Goal: Navigation & Orientation: Find specific page/section

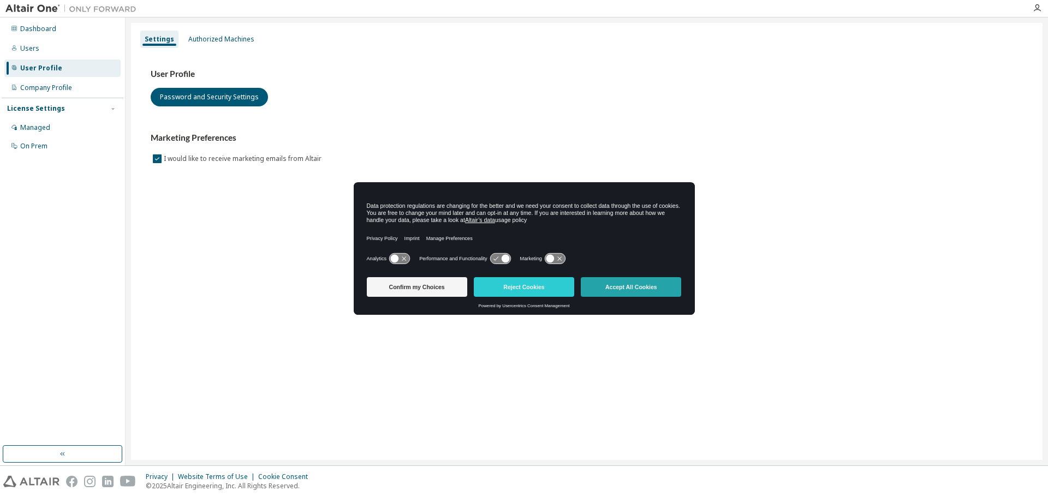
click at [640, 283] on button "Accept All Cookies" at bounding box center [631, 287] width 100 height 20
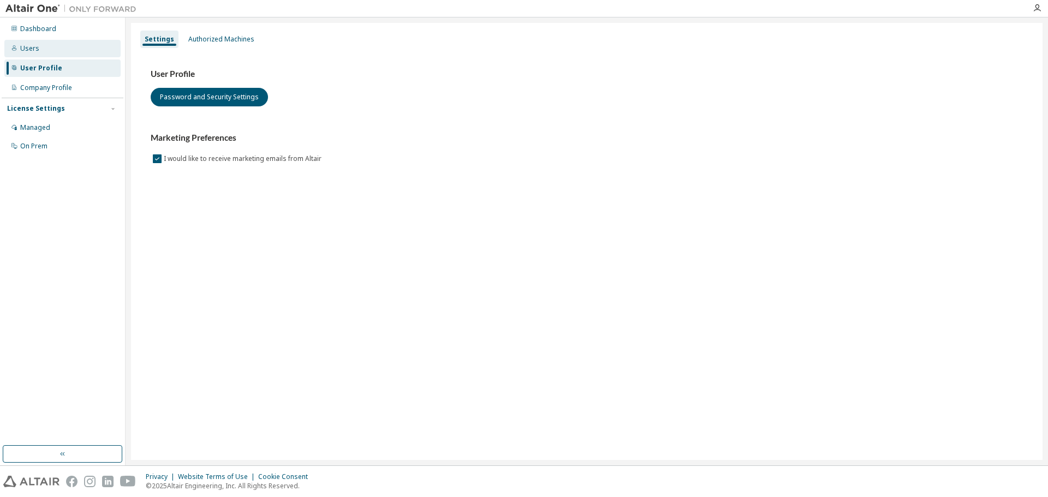
click at [35, 41] on div "Users" at bounding box center [62, 48] width 116 height 17
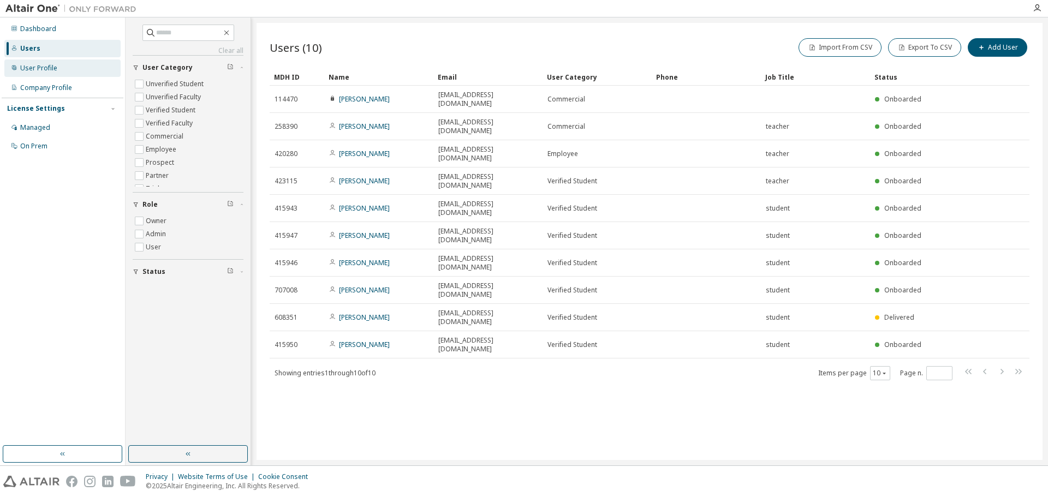
click at [43, 67] on div "User Profile" at bounding box center [38, 68] width 37 height 9
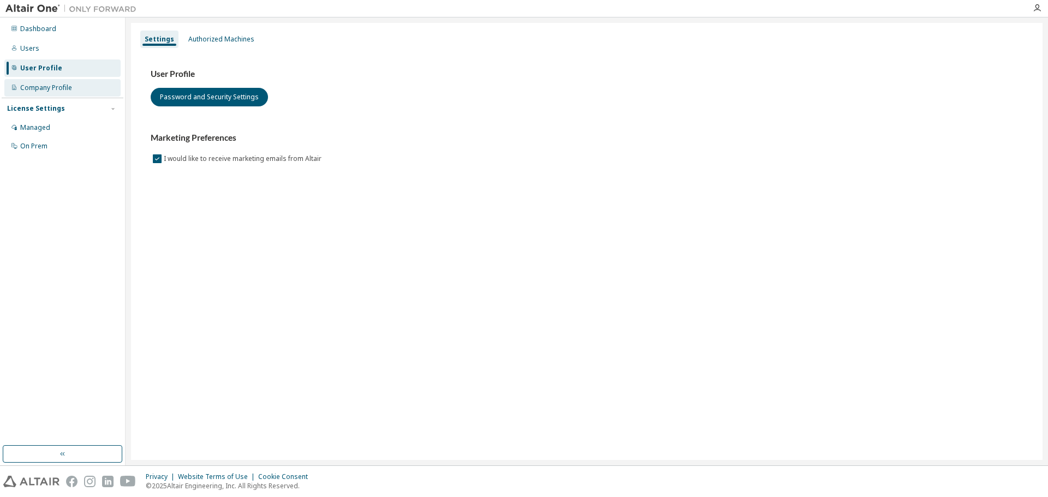
click at [56, 91] on div "Company Profile" at bounding box center [46, 88] width 52 height 9
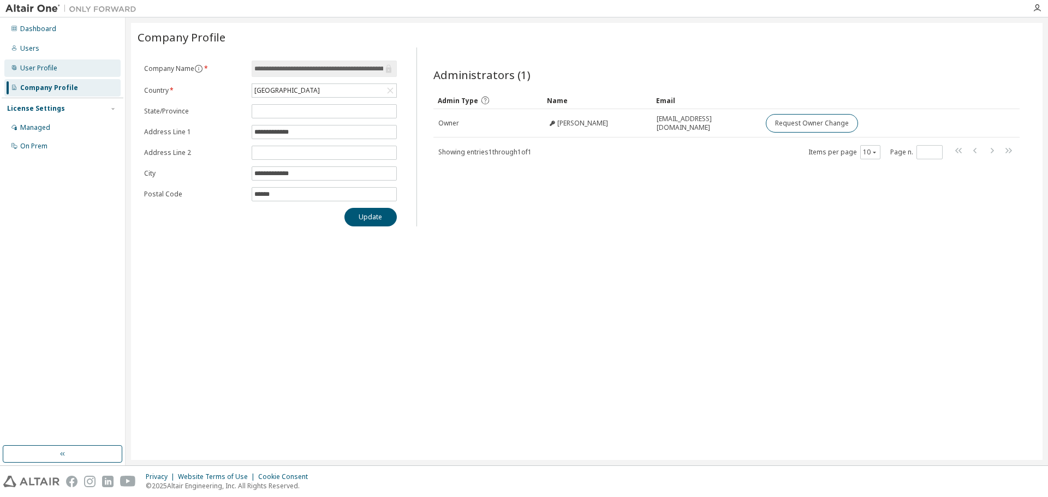
click at [36, 71] on div "User Profile" at bounding box center [38, 68] width 37 height 9
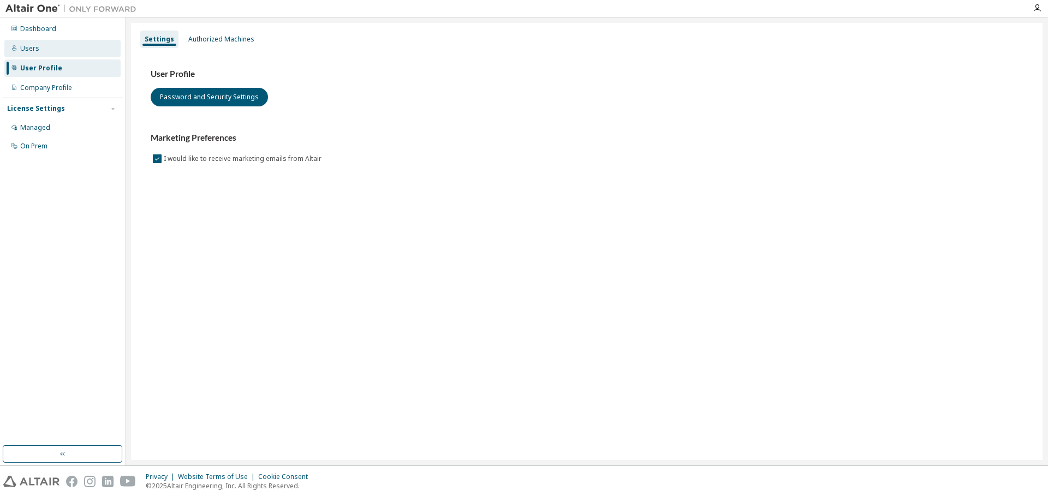
click at [27, 44] on div "Users" at bounding box center [29, 48] width 19 height 9
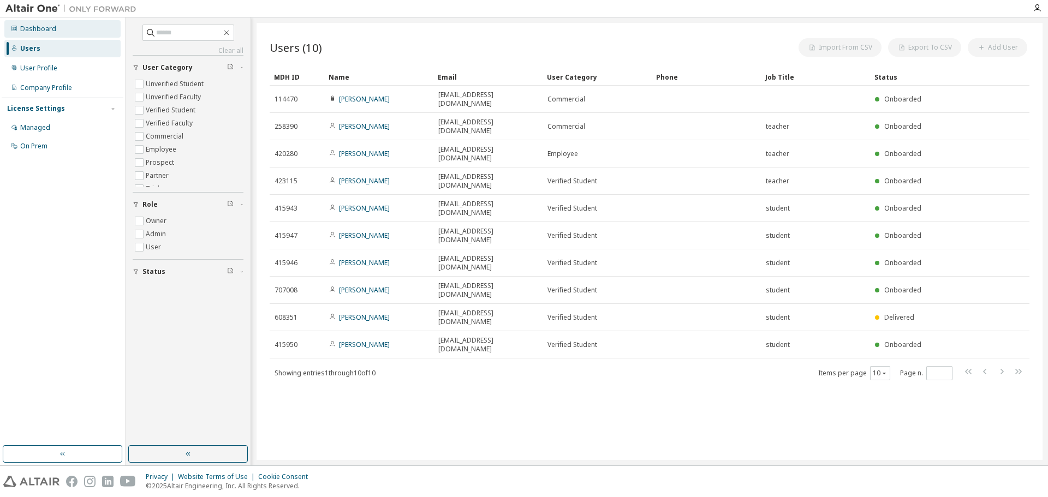
click at [32, 29] on div "Dashboard" at bounding box center [38, 29] width 36 height 9
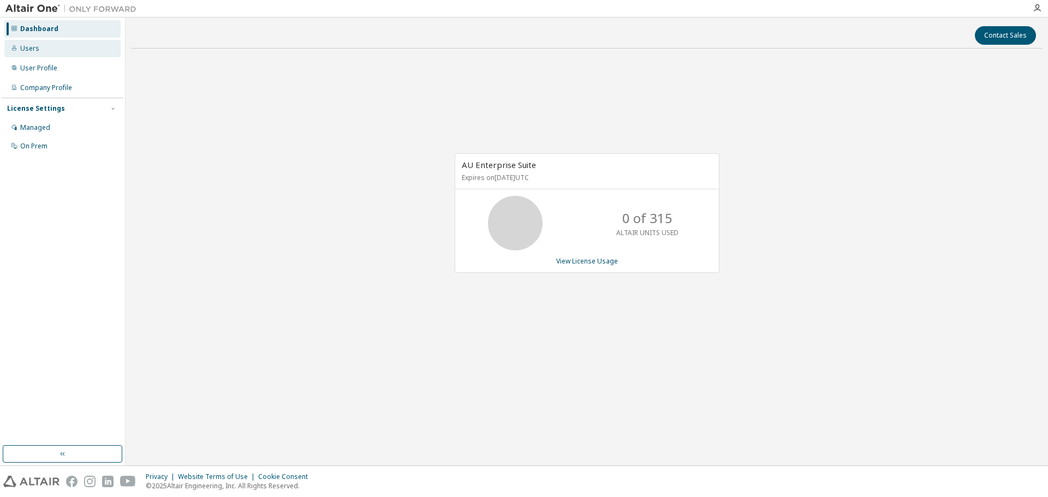
click at [36, 48] on div "Users" at bounding box center [29, 48] width 19 height 9
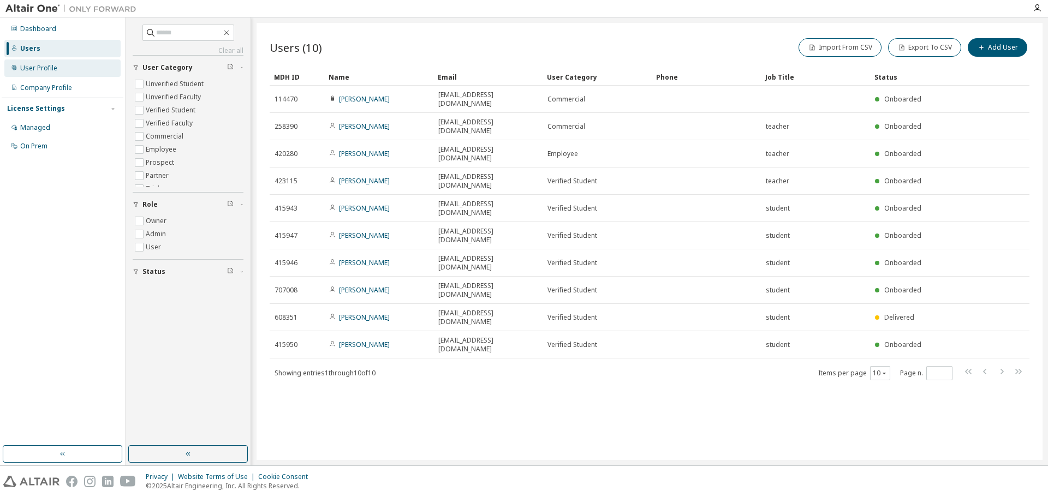
click at [36, 68] on div "User Profile" at bounding box center [38, 68] width 37 height 9
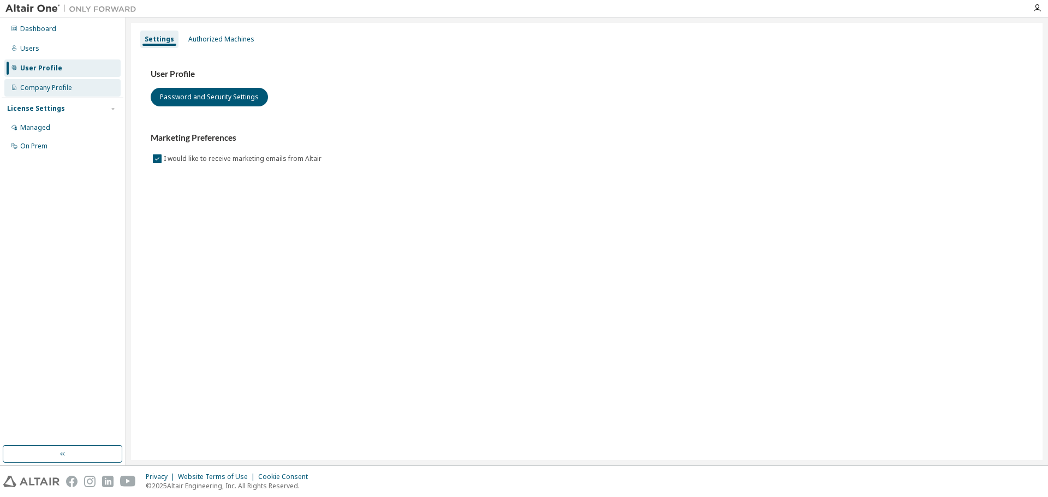
click at [56, 86] on div "Company Profile" at bounding box center [46, 88] width 52 height 9
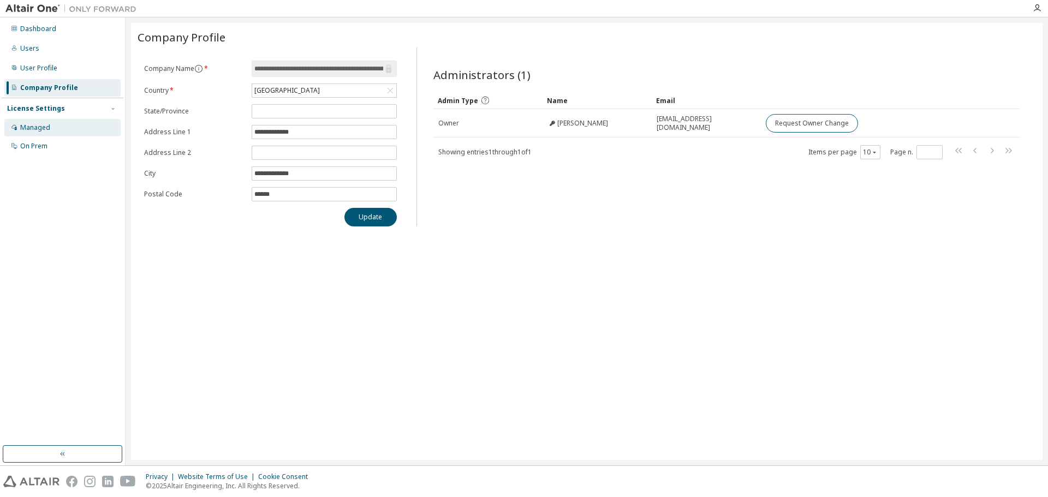
click at [26, 124] on div "Managed" at bounding box center [35, 127] width 30 height 9
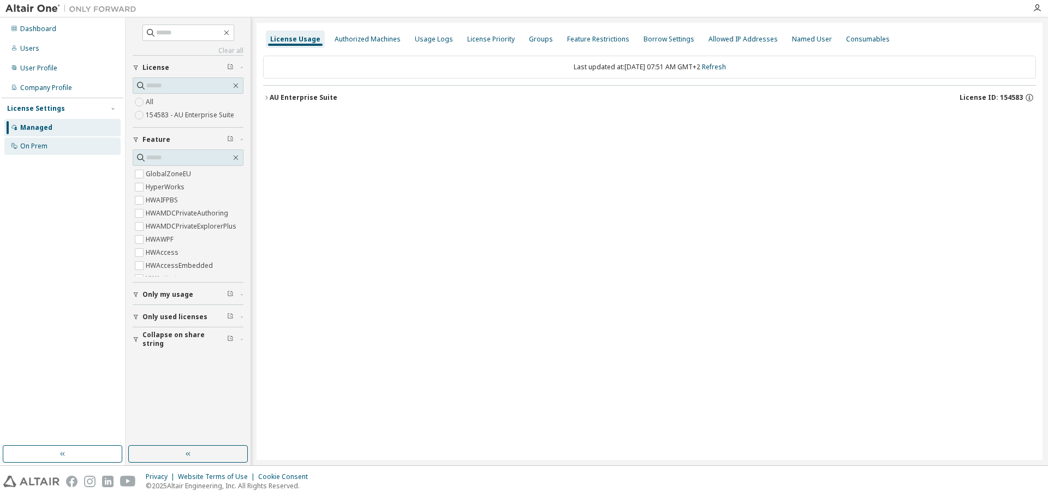
click at [32, 145] on div "On Prem" at bounding box center [33, 146] width 27 height 9
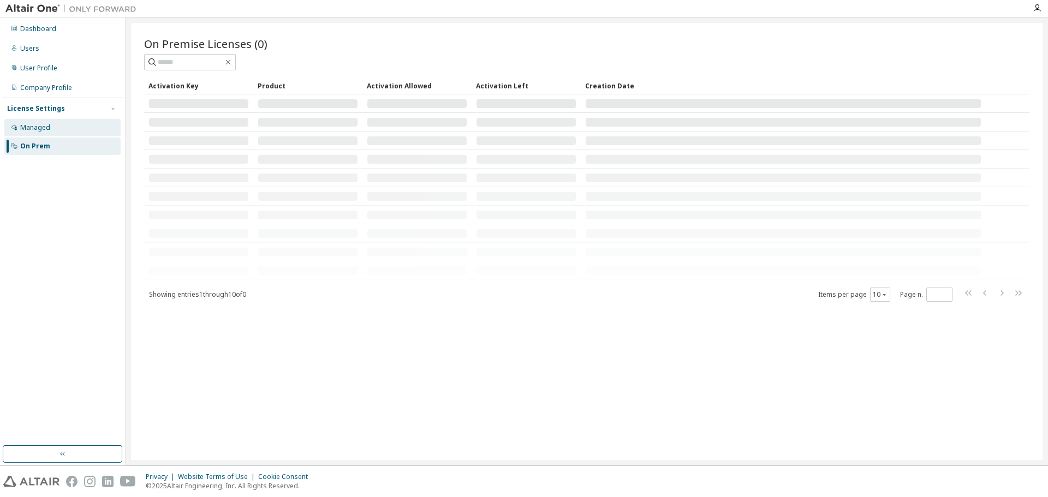
click at [31, 126] on div "Managed" at bounding box center [35, 127] width 30 height 9
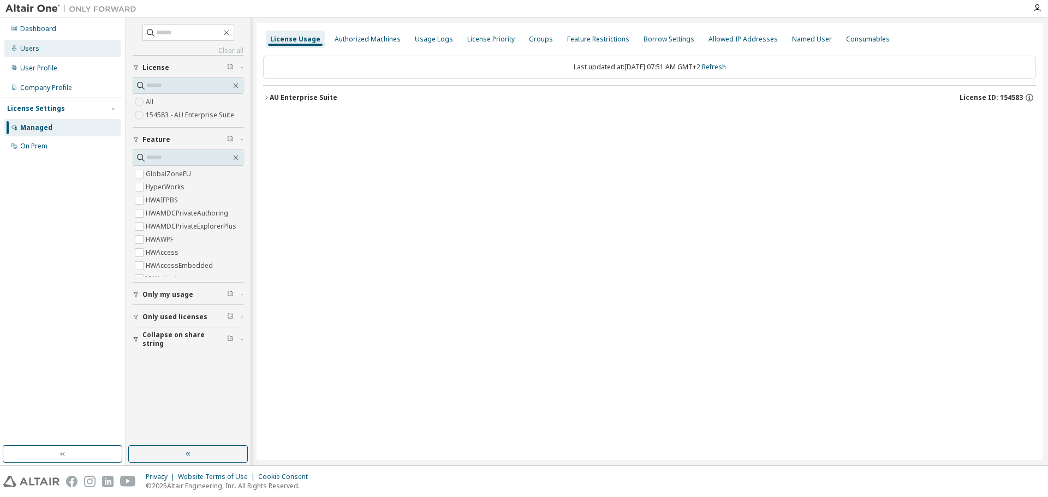
click at [23, 46] on div "Users" at bounding box center [29, 48] width 19 height 9
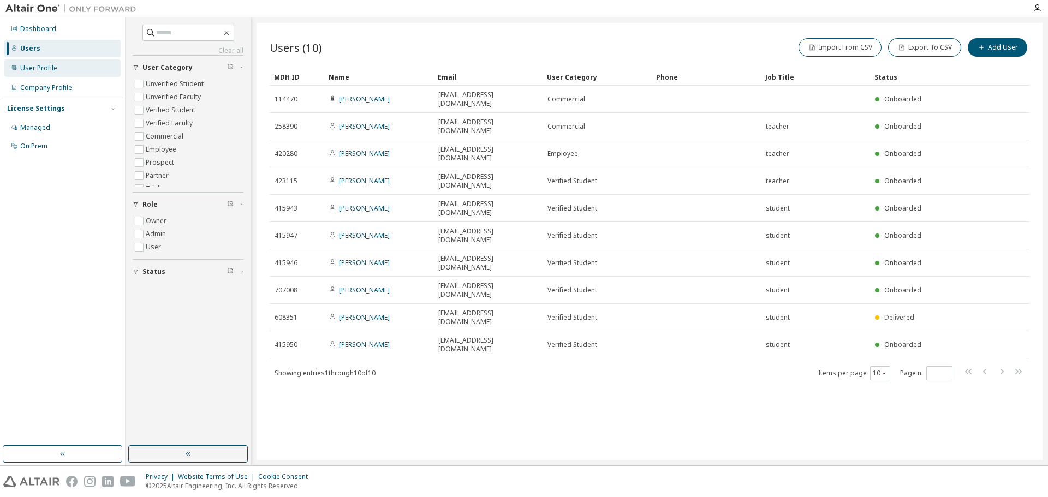
click at [40, 64] on div "User Profile" at bounding box center [38, 68] width 37 height 9
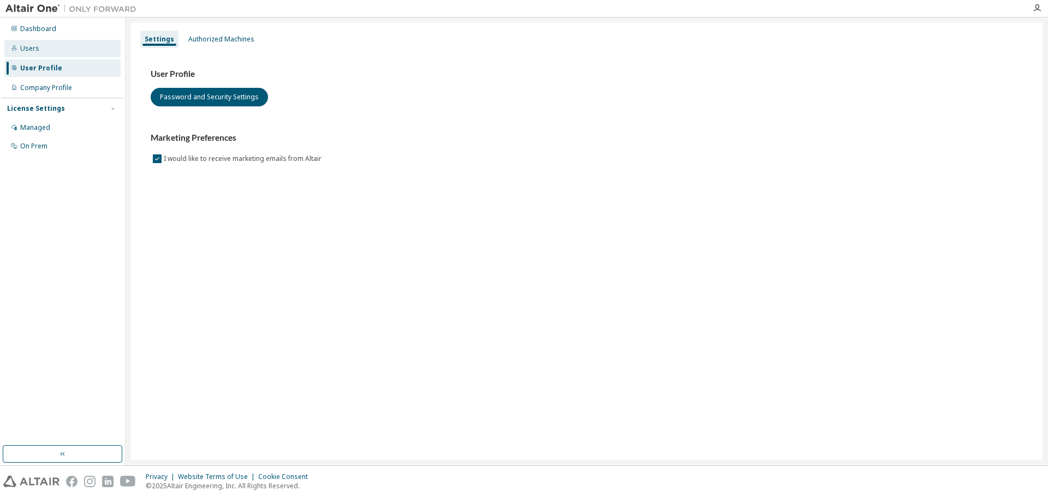
click at [20, 48] on div "Users" at bounding box center [29, 48] width 19 height 9
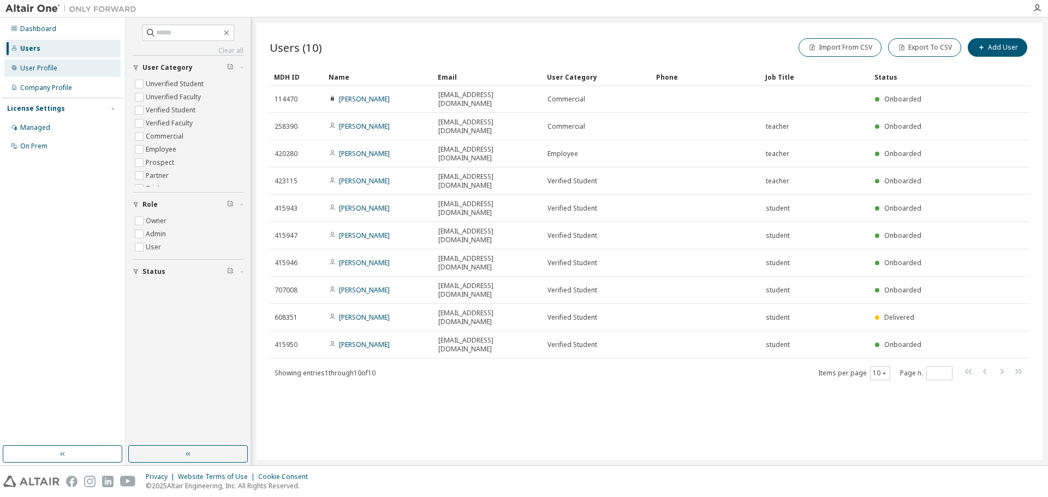
click at [14, 69] on icon at bounding box center [14, 68] width 4 height 4
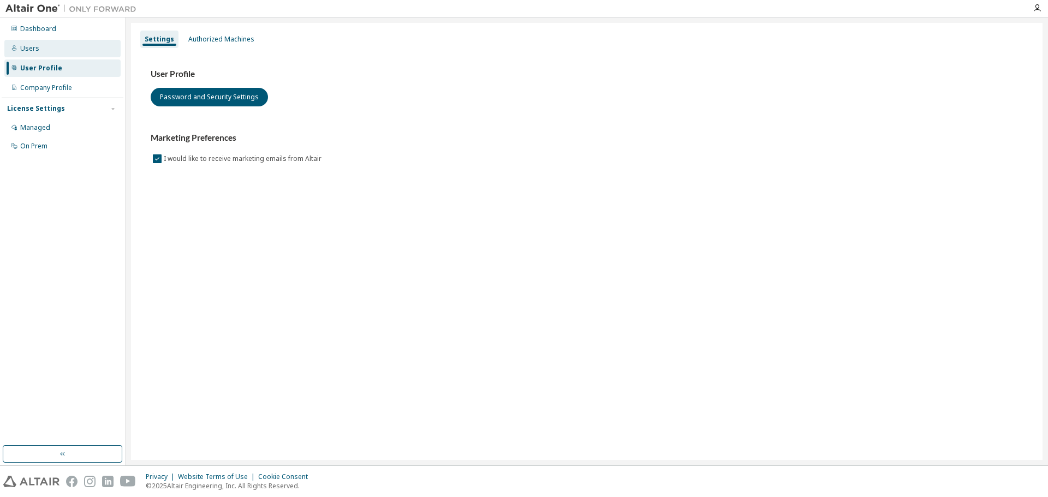
click at [39, 48] on div "Users" at bounding box center [62, 48] width 116 height 17
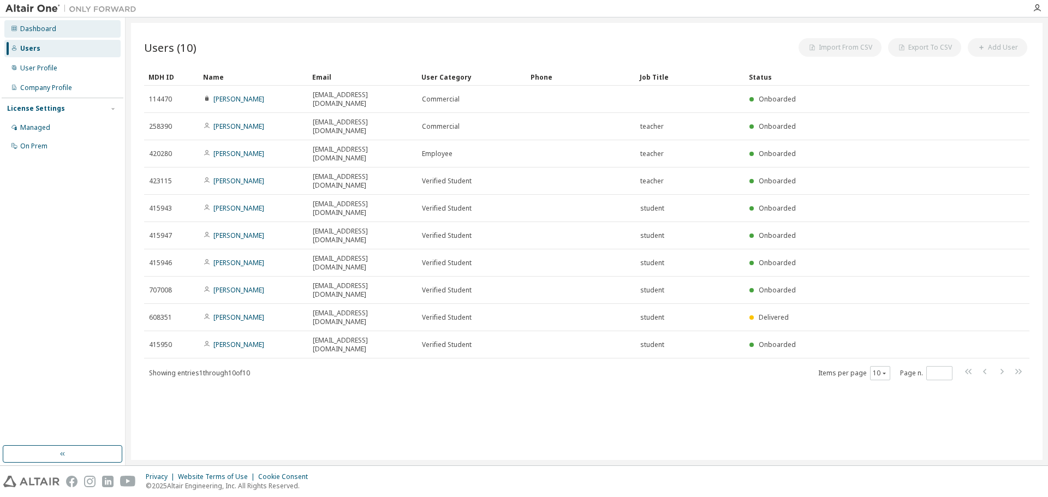
click at [40, 33] on div "Dashboard" at bounding box center [38, 29] width 36 height 9
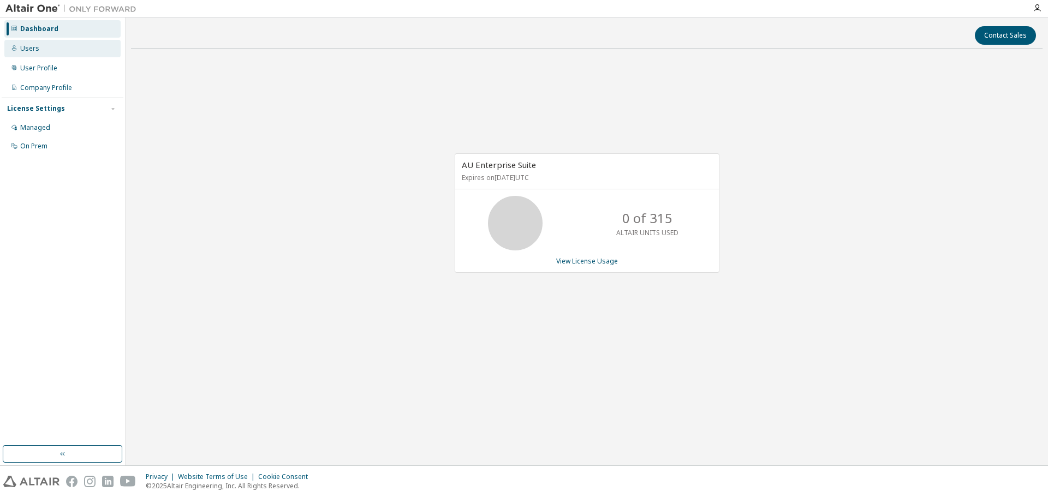
click at [36, 44] on div "Users" at bounding box center [29, 48] width 19 height 9
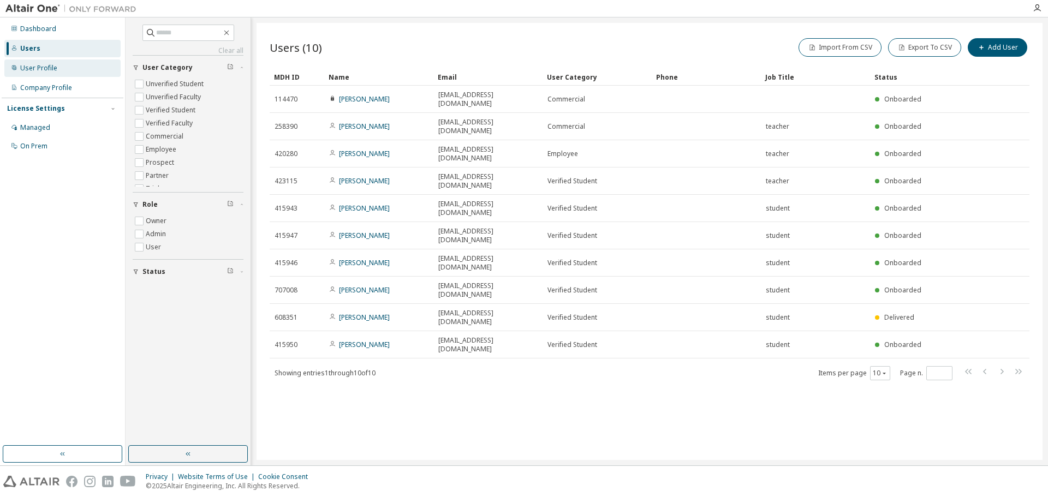
click at [37, 67] on div "User Profile" at bounding box center [38, 68] width 37 height 9
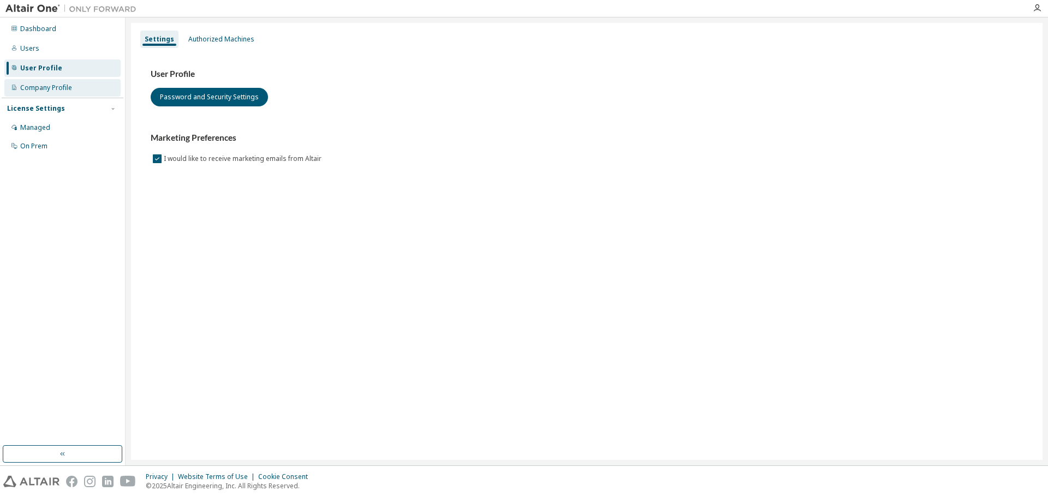
click at [50, 92] on div "Company Profile" at bounding box center [46, 88] width 52 height 9
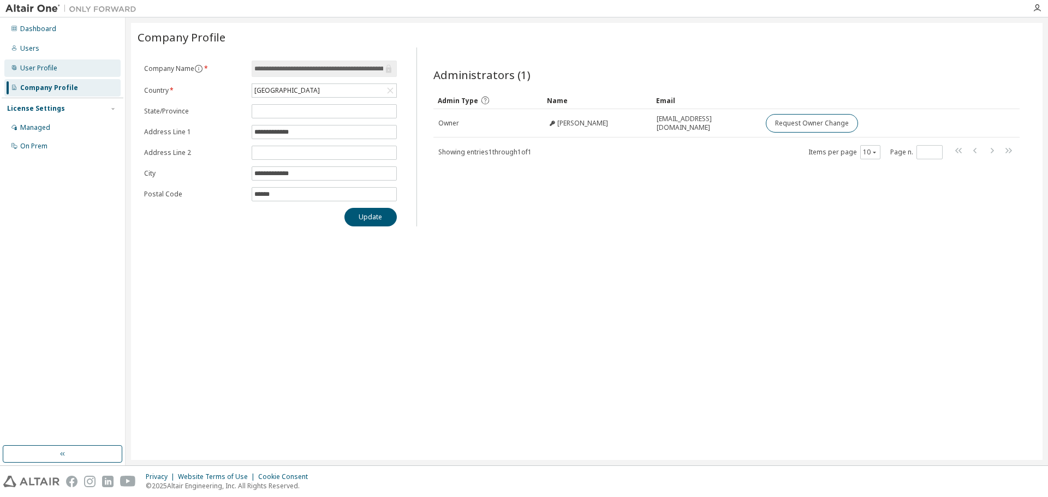
click at [45, 69] on div "User Profile" at bounding box center [38, 68] width 37 height 9
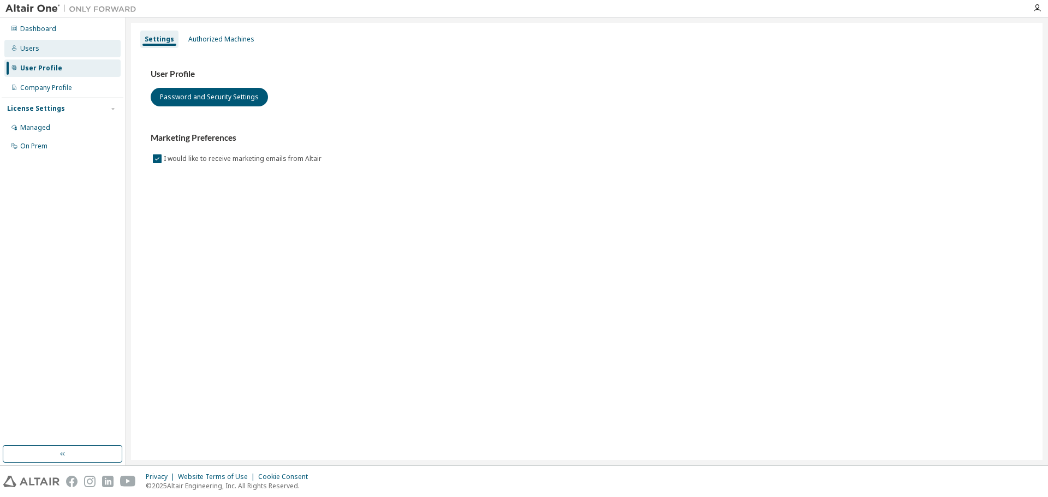
click at [34, 50] on div "Users" at bounding box center [29, 48] width 19 height 9
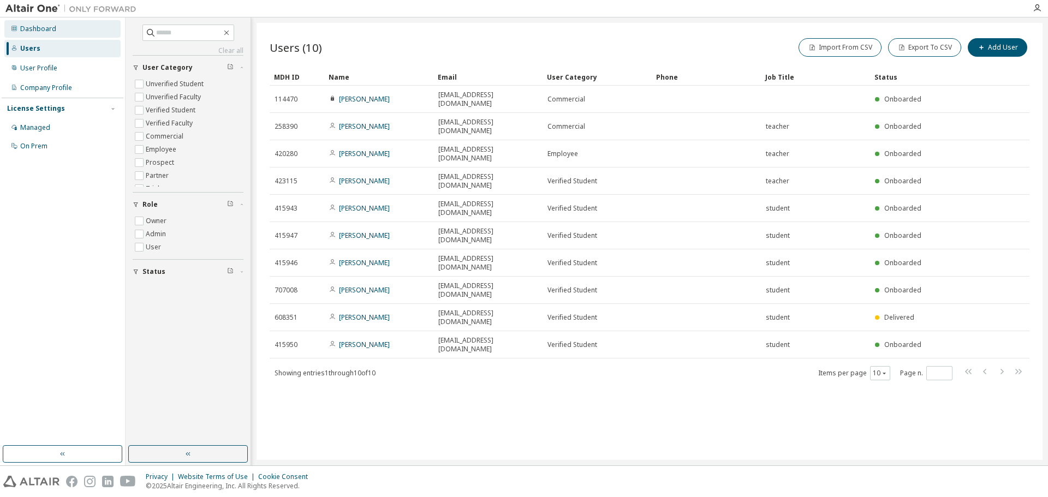
click at [47, 26] on div "Dashboard" at bounding box center [38, 29] width 36 height 9
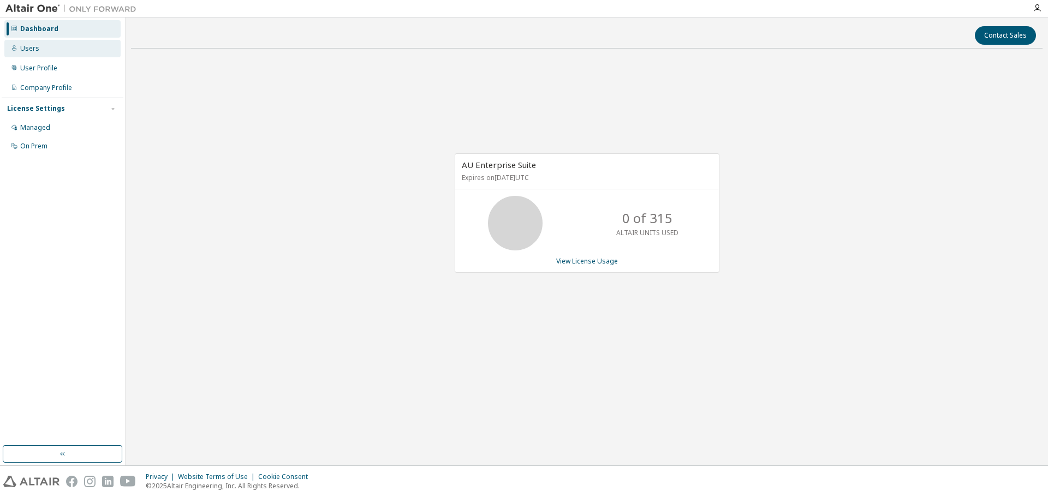
click at [36, 53] on div "Users" at bounding box center [62, 48] width 116 height 17
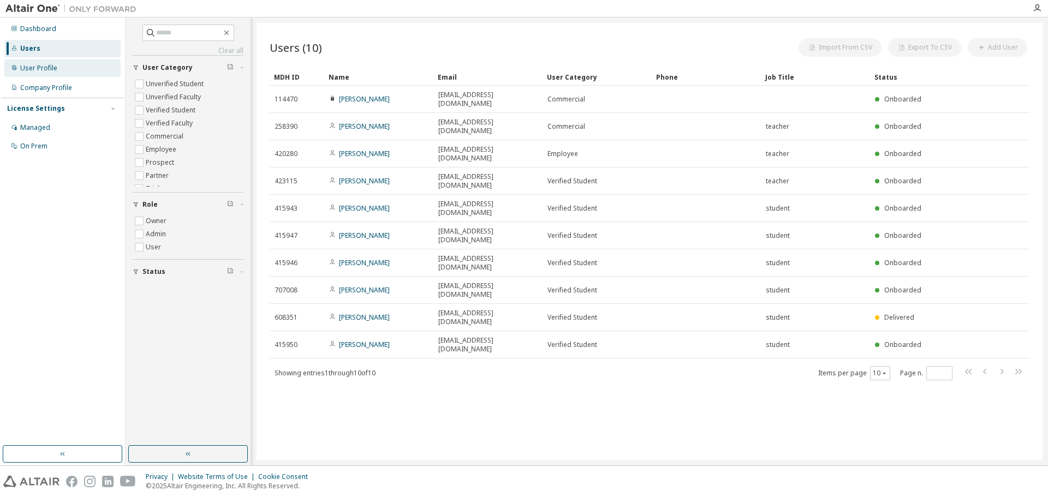
click at [39, 68] on div "User Profile" at bounding box center [38, 68] width 37 height 9
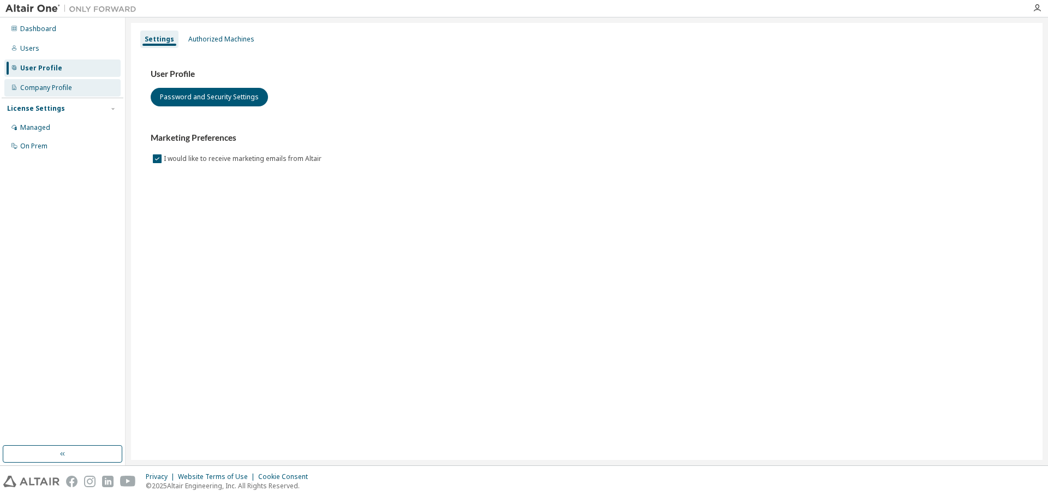
click at [46, 92] on div "Company Profile" at bounding box center [46, 88] width 52 height 9
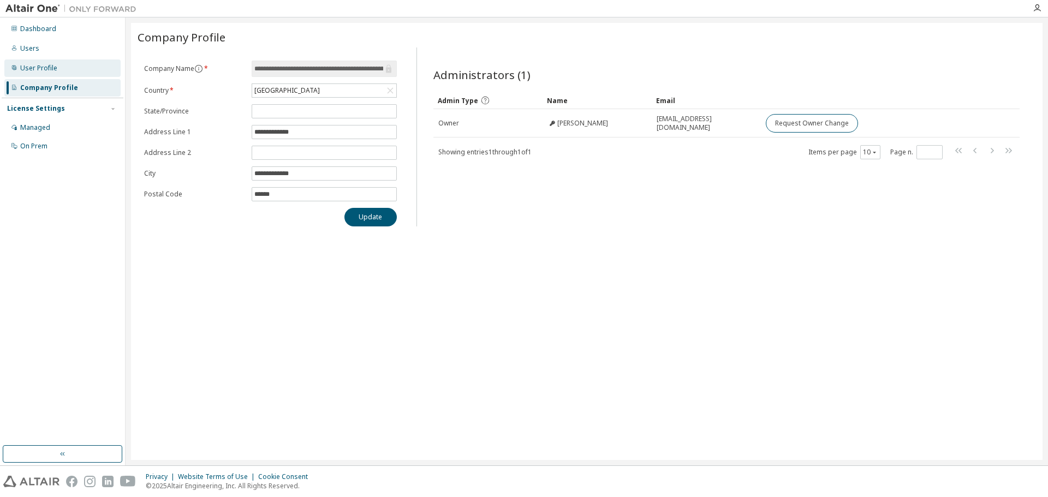
click at [41, 72] on div "User Profile" at bounding box center [38, 68] width 37 height 9
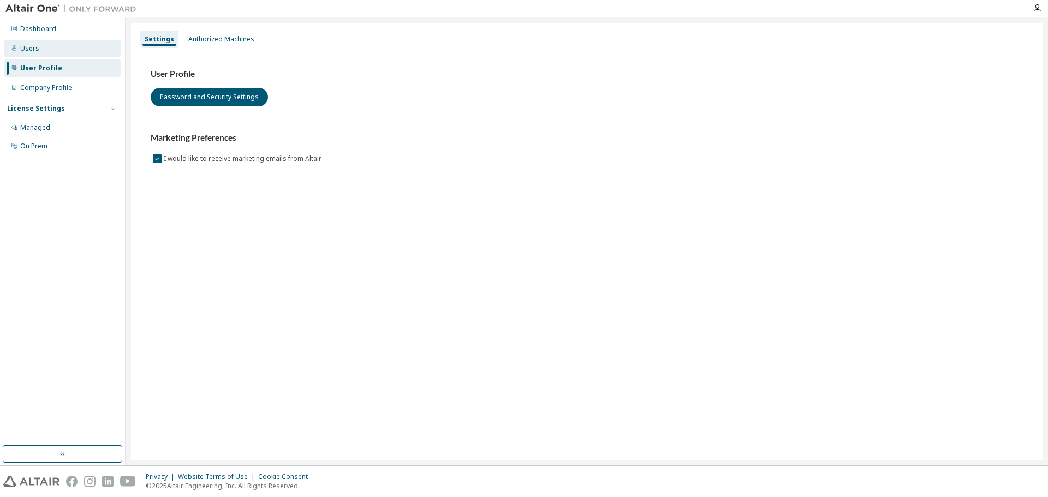
click at [27, 52] on div "Users" at bounding box center [29, 48] width 19 height 9
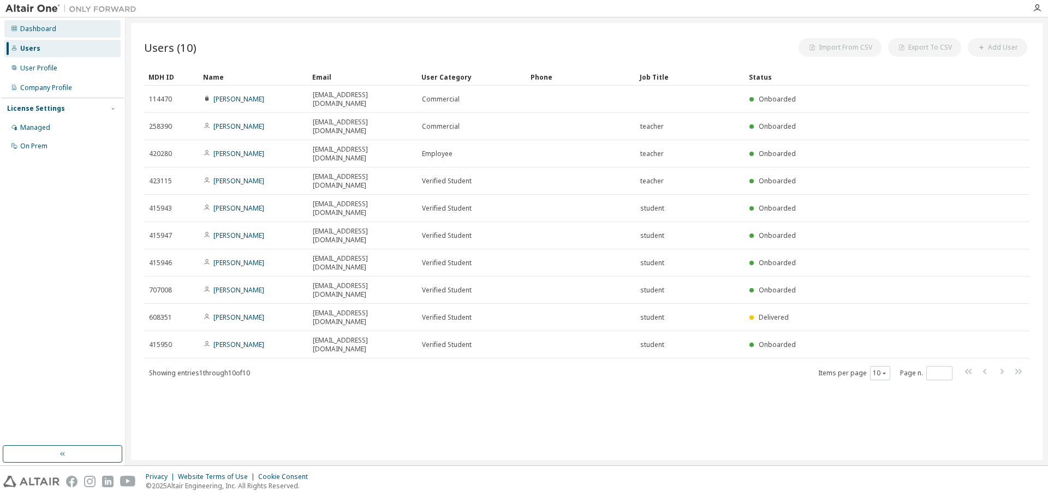
click at [34, 25] on div "Dashboard" at bounding box center [38, 29] width 36 height 9
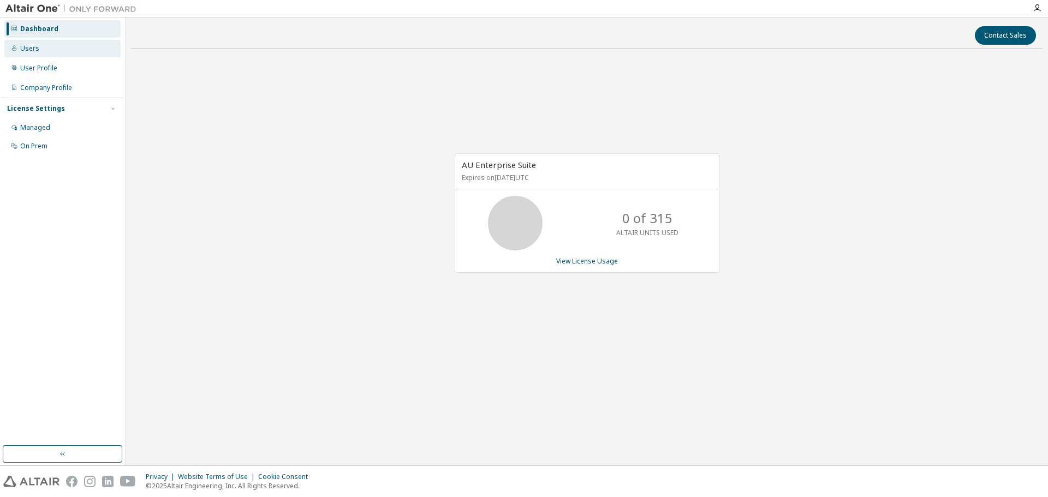
click at [31, 46] on div "Users" at bounding box center [29, 48] width 19 height 9
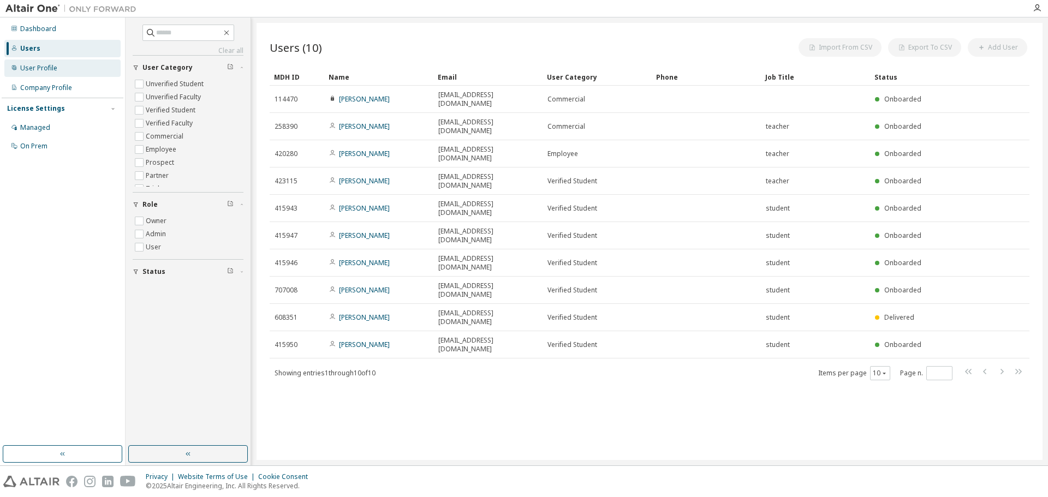
click at [41, 68] on div "User Profile" at bounding box center [38, 68] width 37 height 9
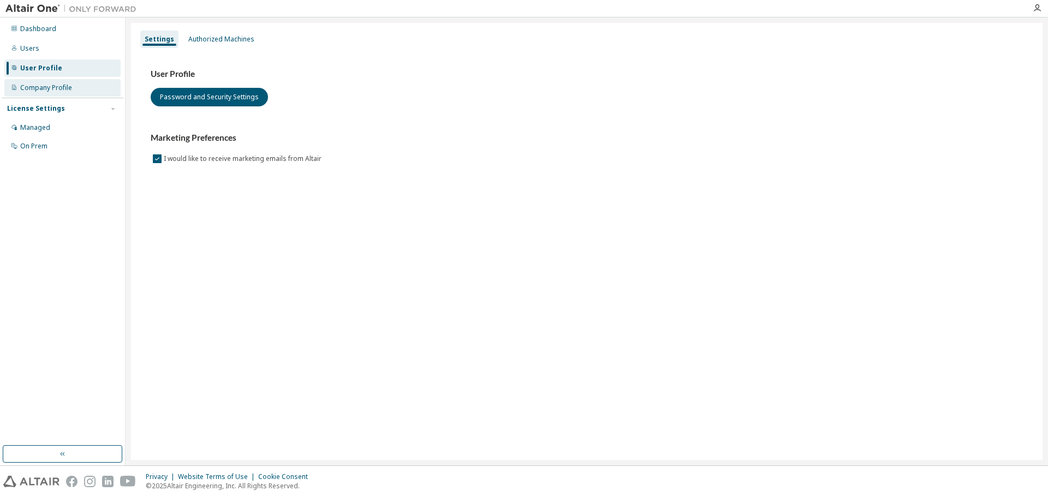
click at [42, 84] on div "Company Profile" at bounding box center [46, 88] width 52 height 9
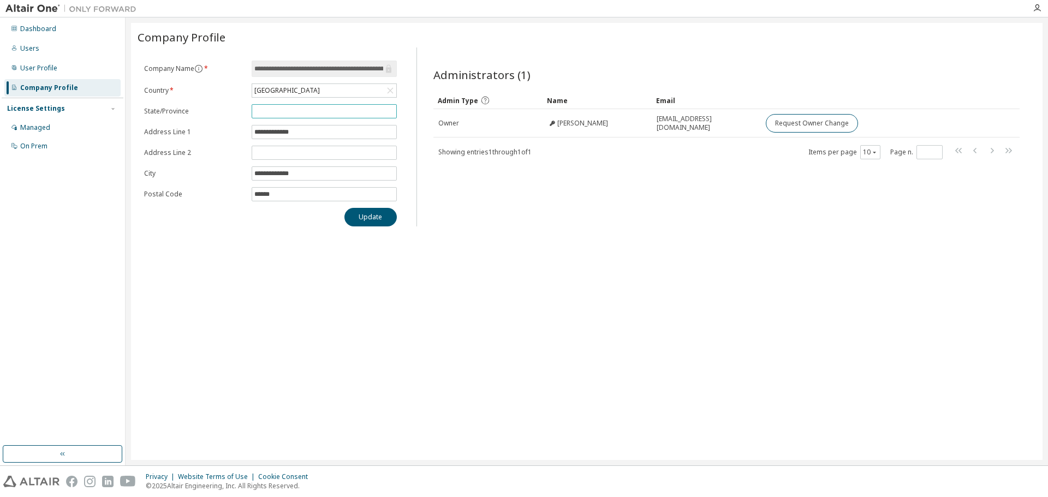
click at [275, 112] on input "text" at bounding box center [324, 111] width 140 height 9
click at [265, 152] on input "text" at bounding box center [324, 153] width 140 height 9
click at [268, 111] on input "text" at bounding box center [324, 111] width 140 height 9
click at [270, 152] on input "text" at bounding box center [324, 153] width 140 height 9
click at [15, 65] on icon at bounding box center [14, 67] width 7 height 7
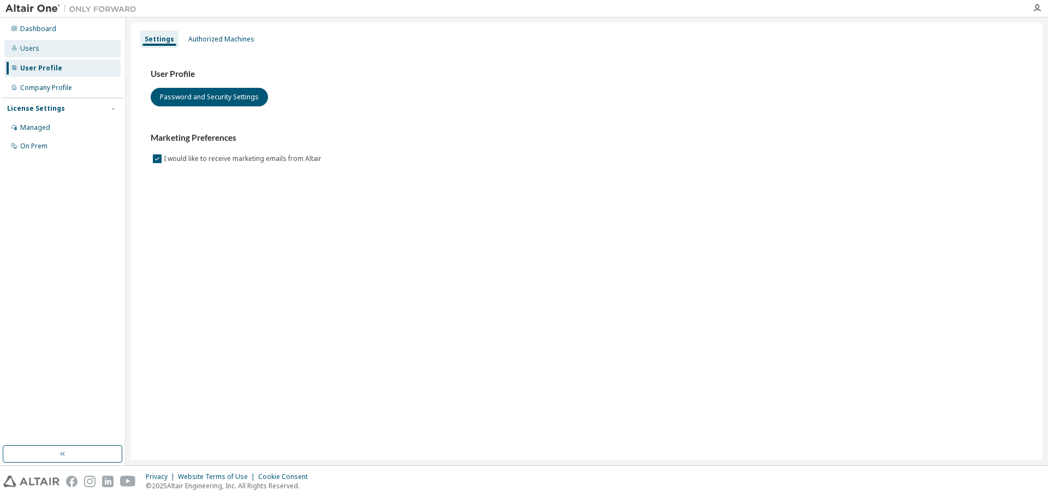
click at [28, 51] on div "Users" at bounding box center [29, 48] width 19 height 9
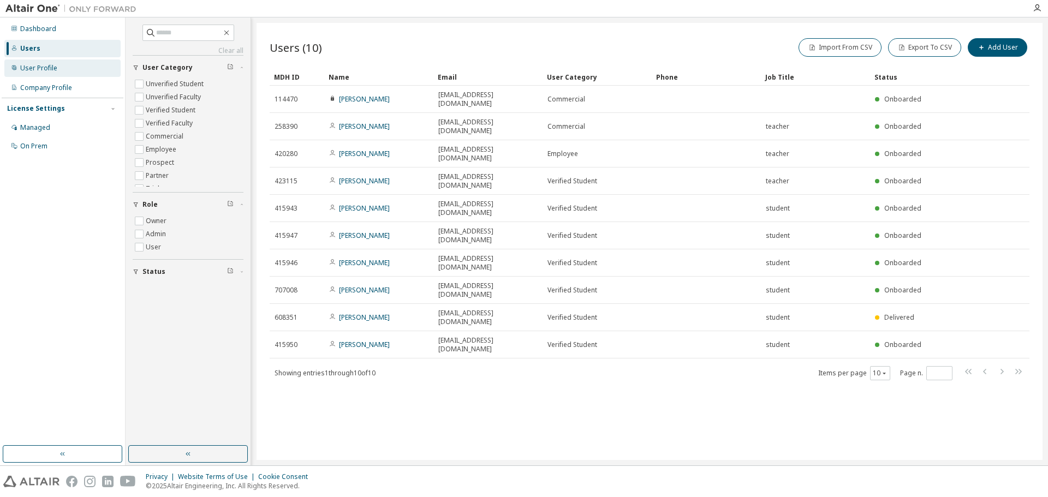
click at [33, 66] on div "User Profile" at bounding box center [38, 68] width 37 height 9
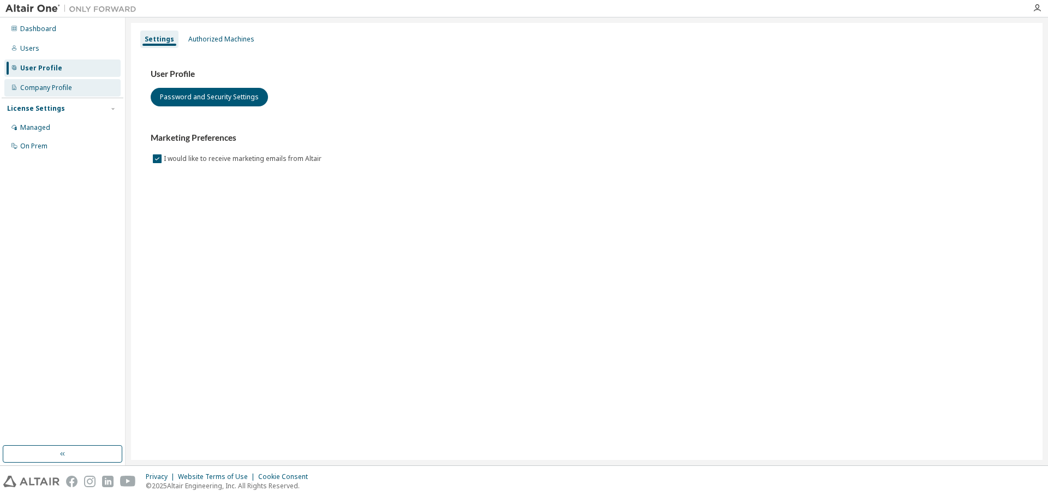
click at [53, 87] on div "Company Profile" at bounding box center [46, 88] width 52 height 9
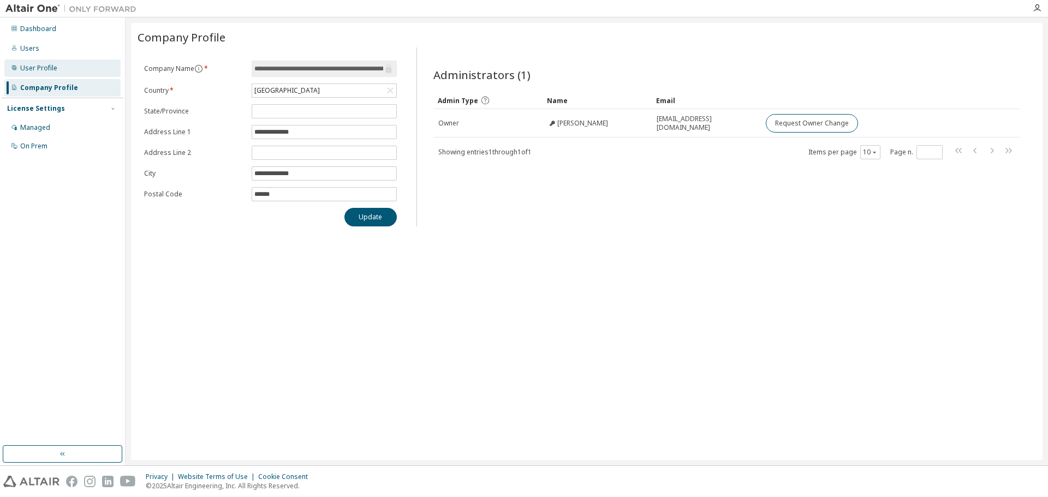
click at [48, 68] on div "User Profile" at bounding box center [38, 68] width 37 height 9
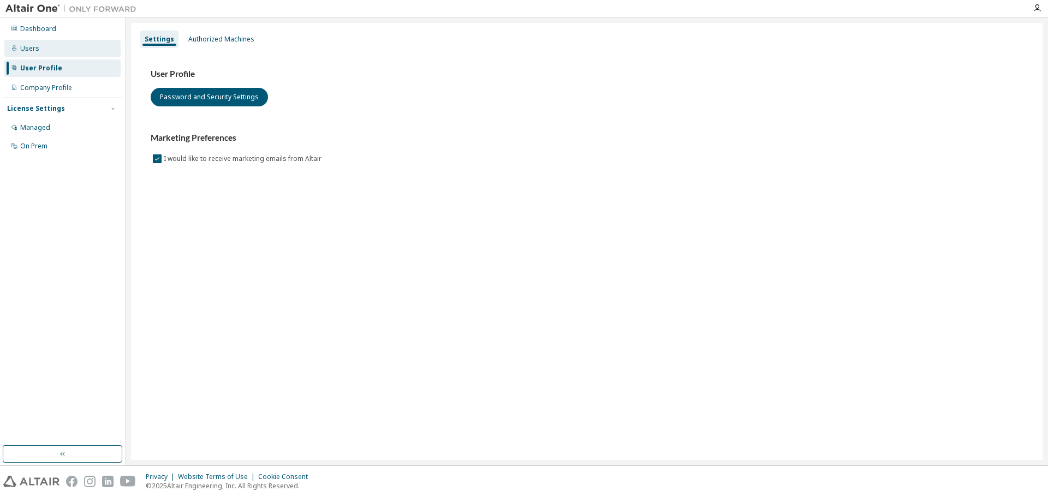
click at [23, 46] on div "Users" at bounding box center [29, 48] width 19 height 9
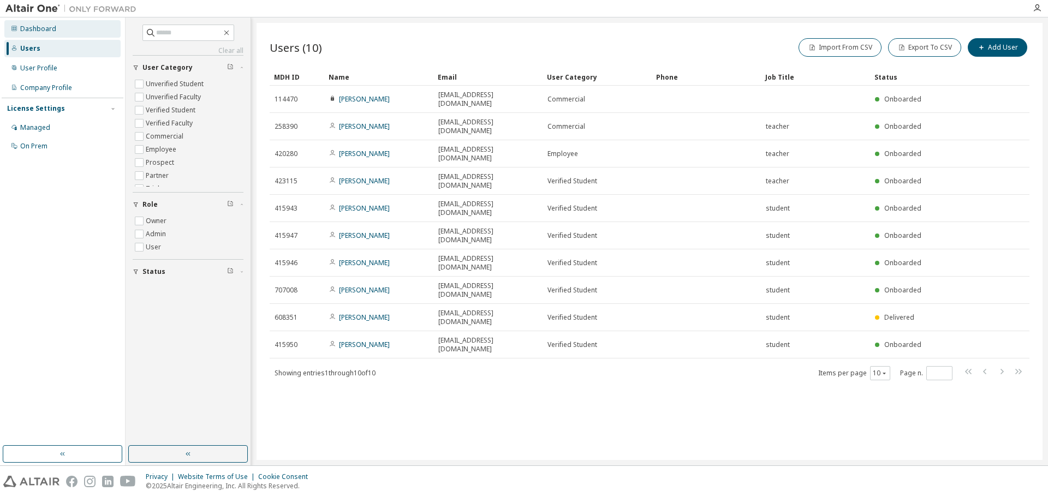
click at [44, 28] on div "Dashboard" at bounding box center [38, 29] width 36 height 9
